Goal: Task Accomplishment & Management: Use online tool/utility

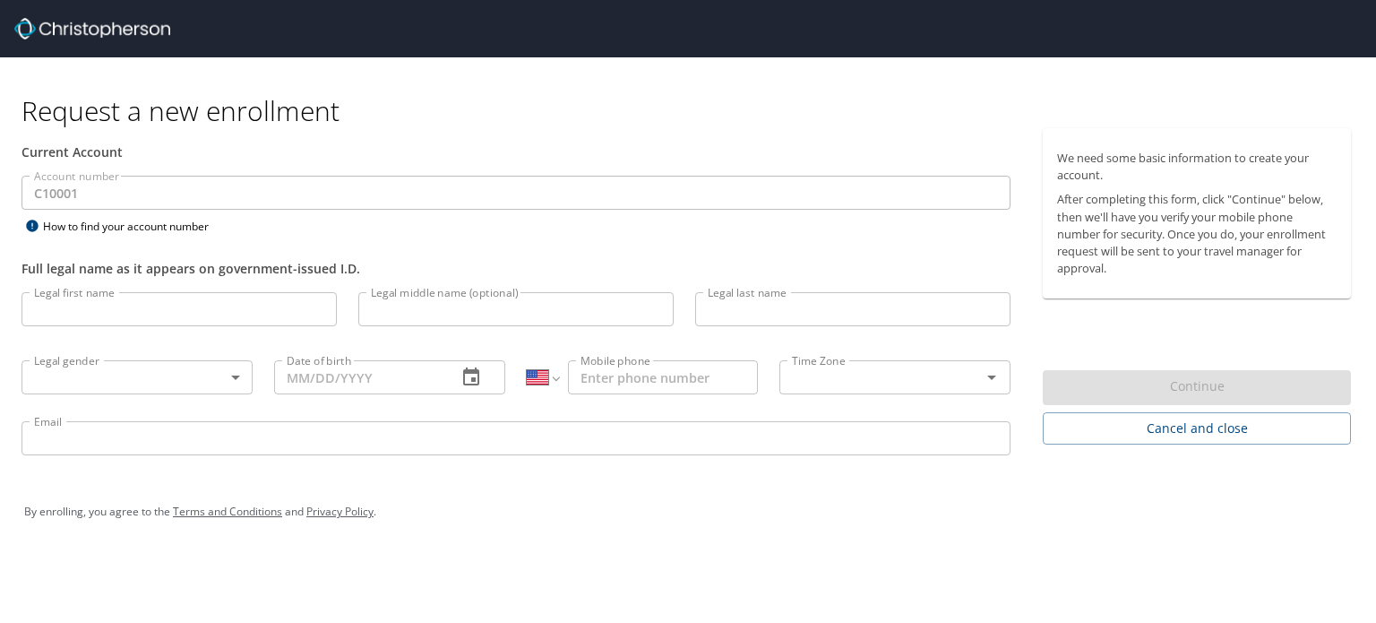
select select "US"
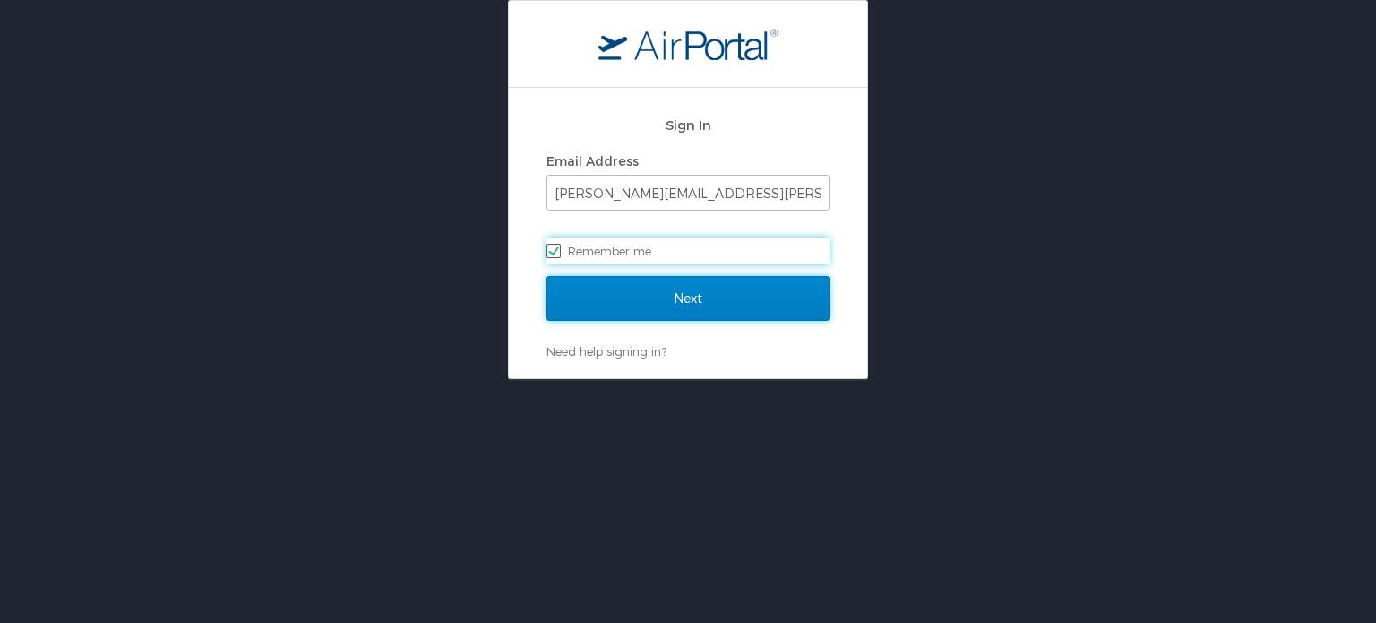
click at [697, 297] on input "Next" at bounding box center [688, 298] width 283 height 45
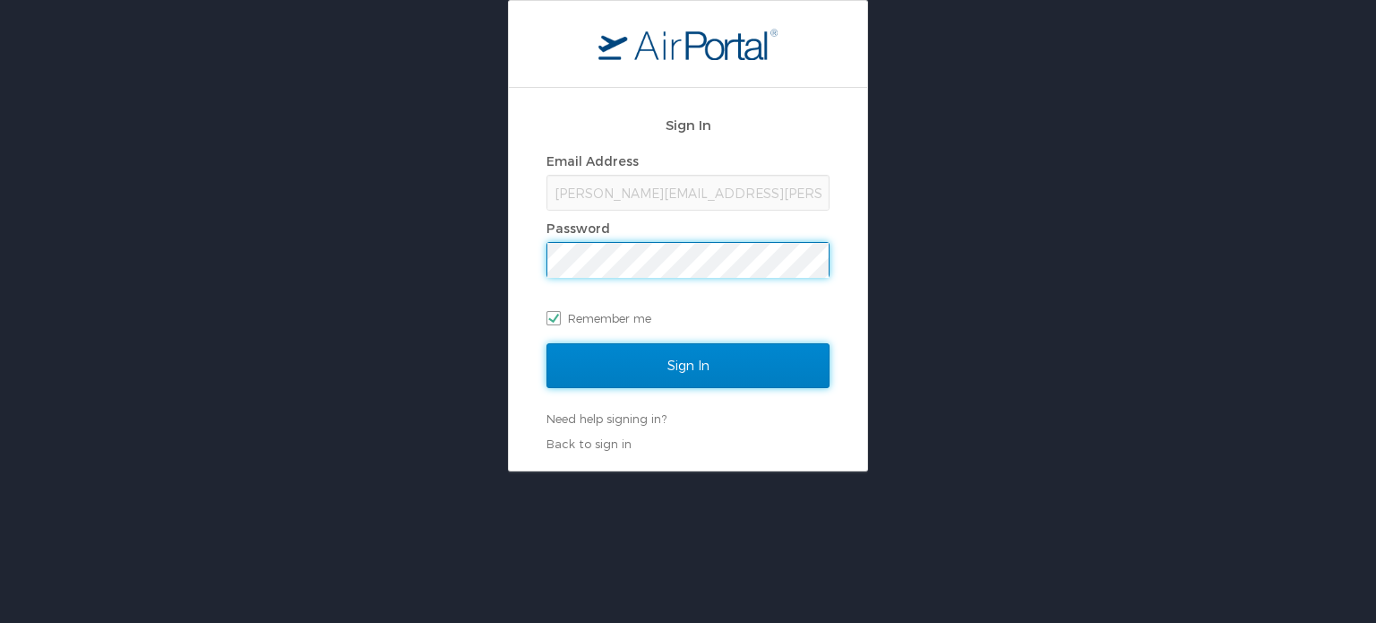
click at [716, 361] on input "Sign In" at bounding box center [688, 365] width 283 height 45
